Goal: Find specific page/section: Find specific page/section

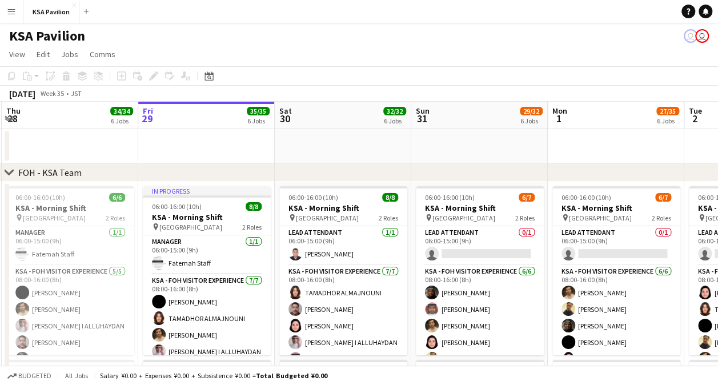
scroll to position [0, 416]
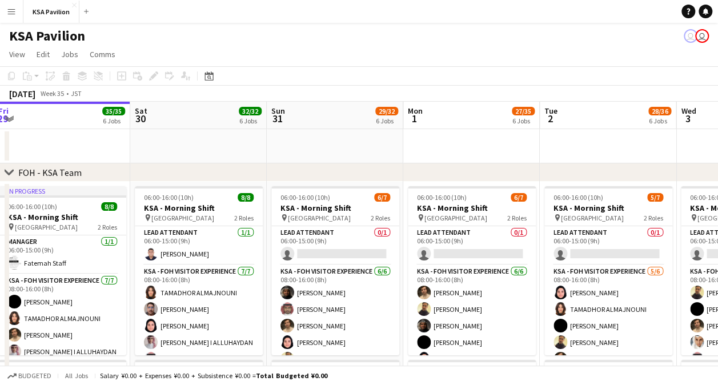
drag, startPoint x: 639, startPoint y: 161, endPoint x: 494, endPoint y: 187, distance: 146.8
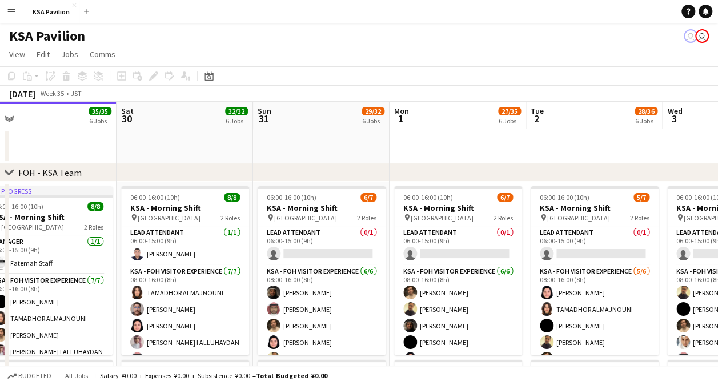
drag, startPoint x: 568, startPoint y: 158, endPoint x: 278, endPoint y: 179, distance: 291.6
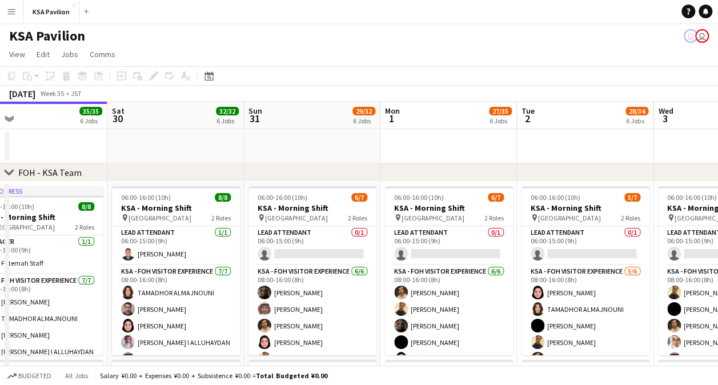
drag, startPoint x: 455, startPoint y: 159, endPoint x: 269, endPoint y: 177, distance: 186.6
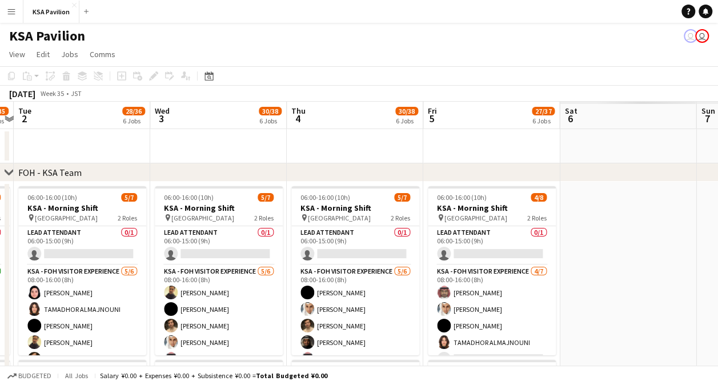
drag, startPoint x: 557, startPoint y: 149, endPoint x: 223, endPoint y: 183, distance: 336.1
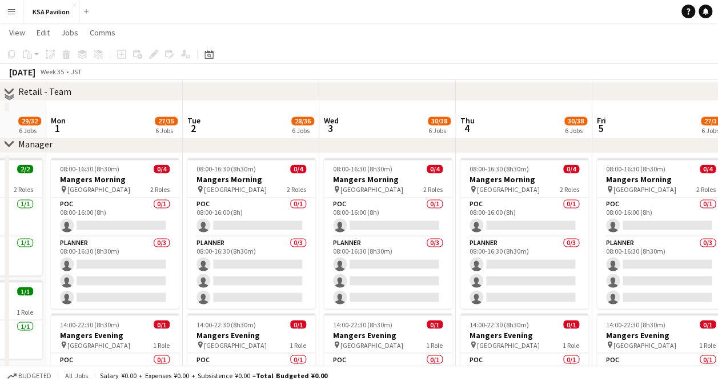
scroll to position [914, 0]
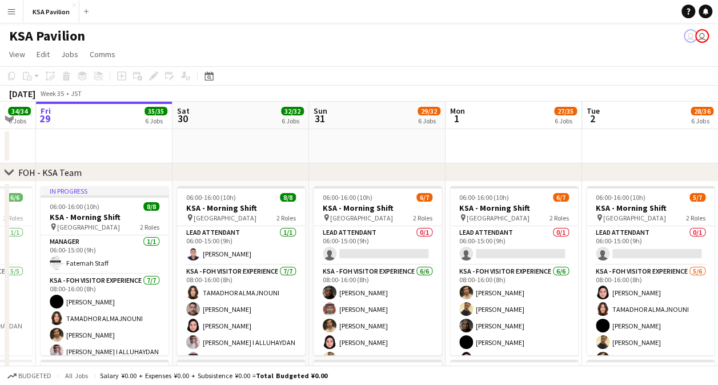
scroll to position [0, 421]
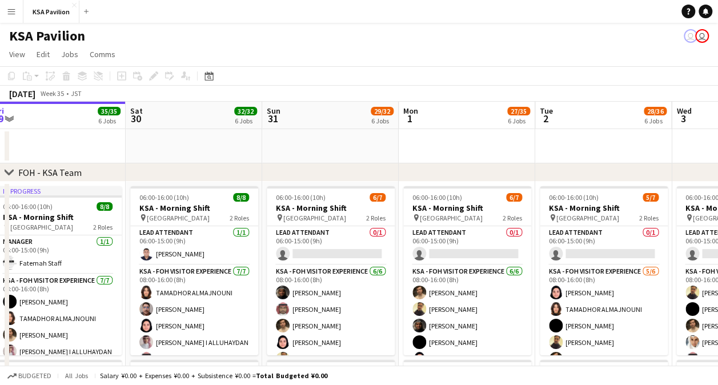
drag, startPoint x: 555, startPoint y: 143, endPoint x: 240, endPoint y: 179, distance: 317.4
drag, startPoint x: 457, startPoint y: 163, endPoint x: 302, endPoint y: 181, distance: 155.8
click at [302, 181] on div "chevron-right FOH - KSA Team" at bounding box center [359, 172] width 718 height 18
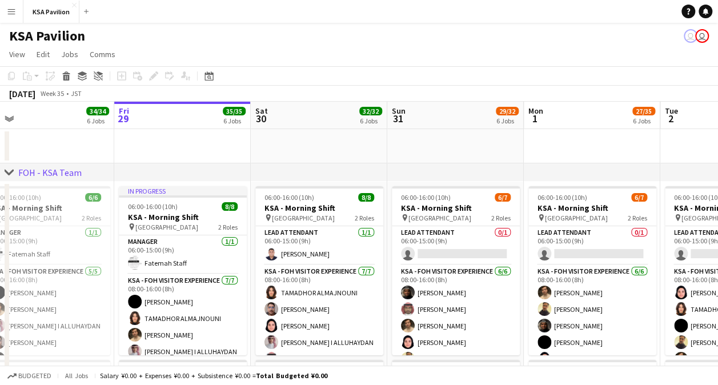
scroll to position [0, 308]
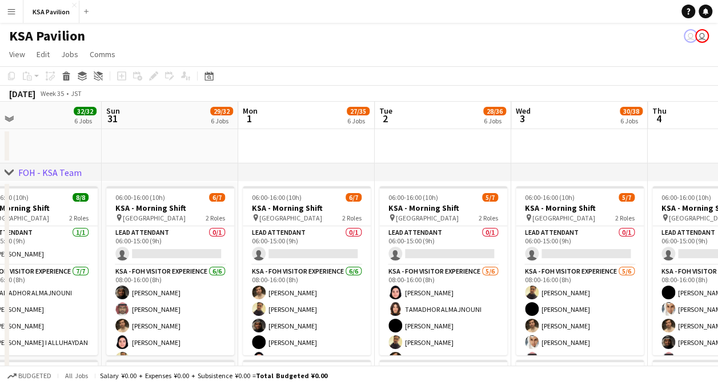
drag, startPoint x: 493, startPoint y: 153, endPoint x: 310, endPoint y: 168, distance: 183.4
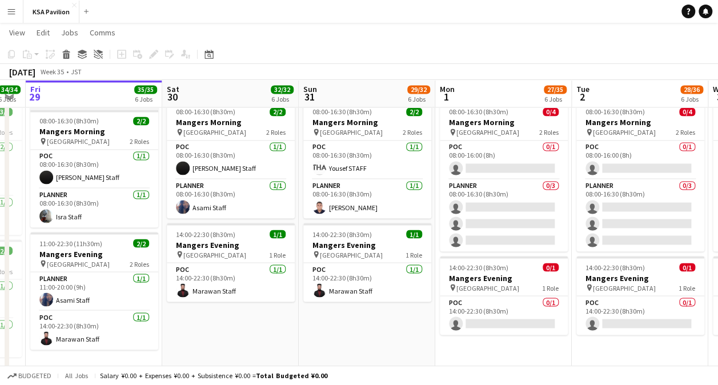
scroll to position [0, 247]
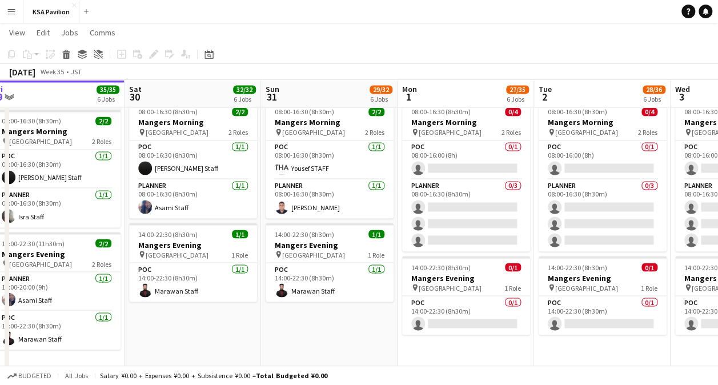
drag, startPoint x: 135, startPoint y: 357, endPoint x: 221, endPoint y: 359, distance: 86.3
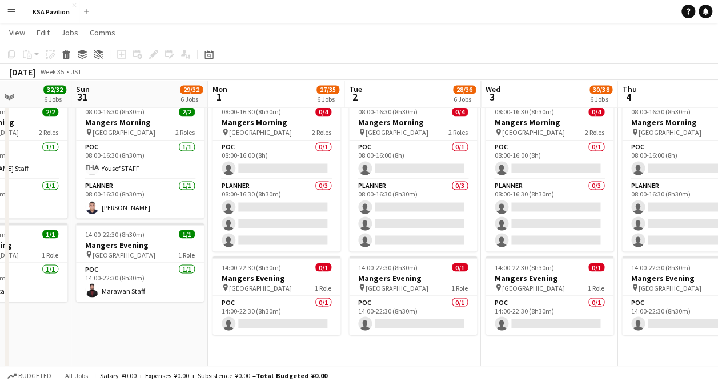
scroll to position [0, 475]
drag, startPoint x: 295, startPoint y: 344, endPoint x: 187, endPoint y: 350, distance: 108.2
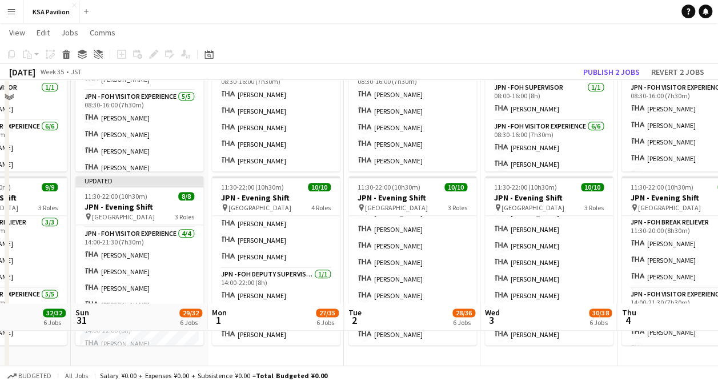
scroll to position [800, 0]
